Goal: Find specific page/section: Find specific page/section

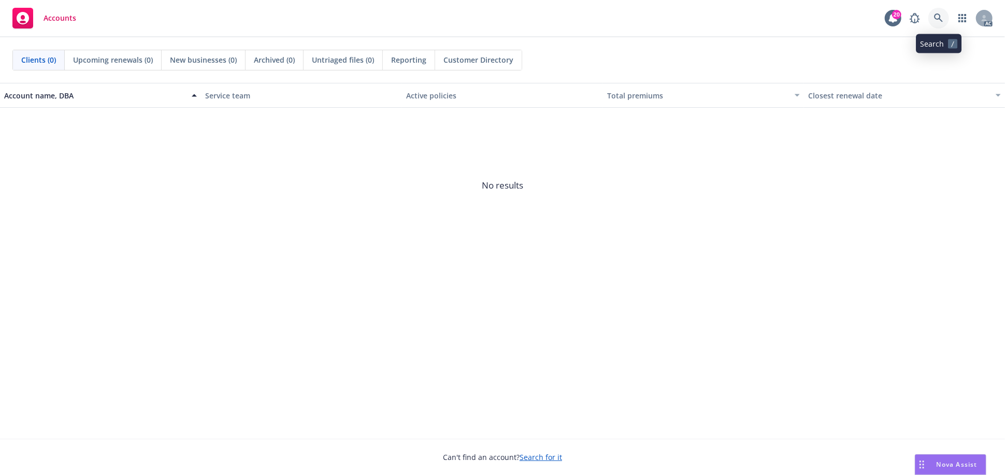
click at [938, 17] on icon at bounding box center [938, 17] width 9 height 9
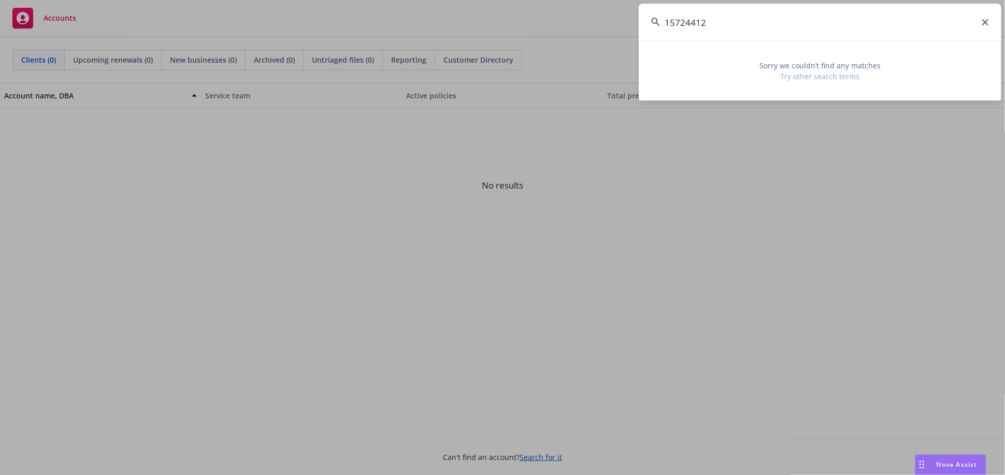
click at [698, 25] on input "15724412" at bounding box center [820, 22] width 363 height 37
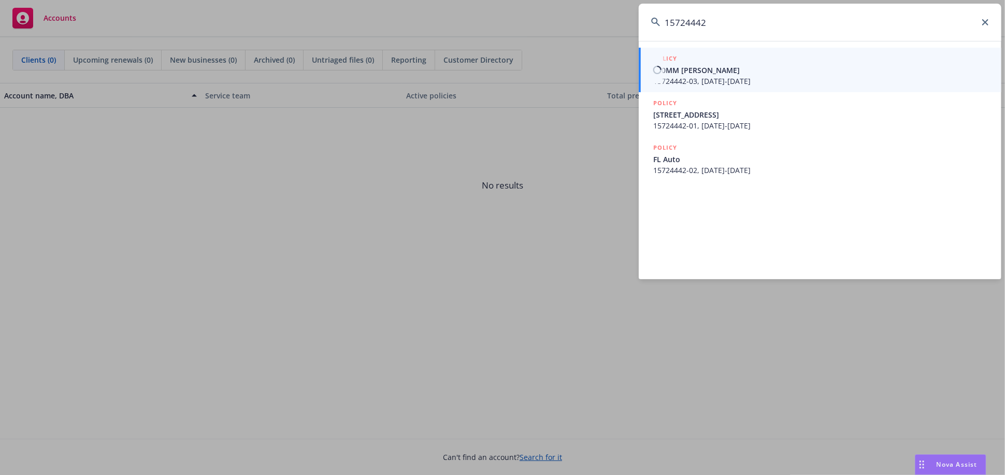
type input "15724442"
click at [666, 69] on span "$20MM [PERSON_NAME]" at bounding box center [821, 70] width 336 height 11
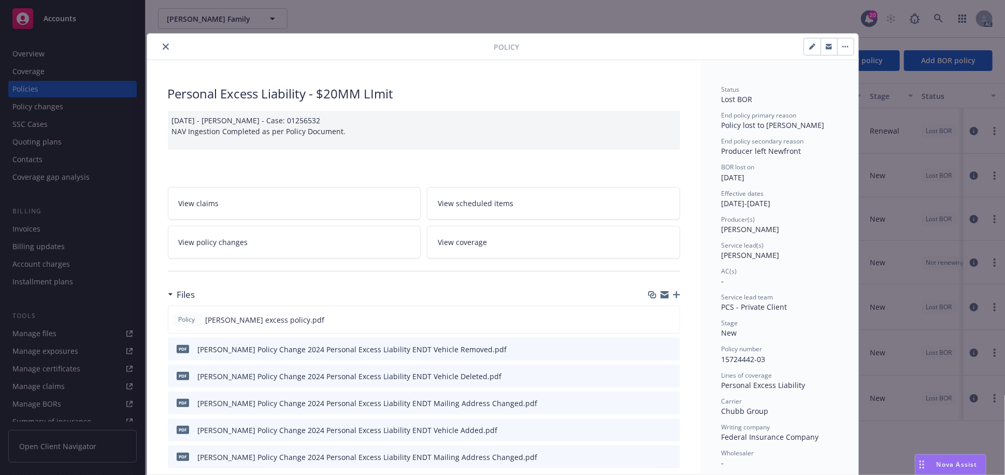
click at [163, 44] on icon "close" at bounding box center [166, 47] width 6 height 6
